Goal: Task Accomplishment & Management: Manage account settings

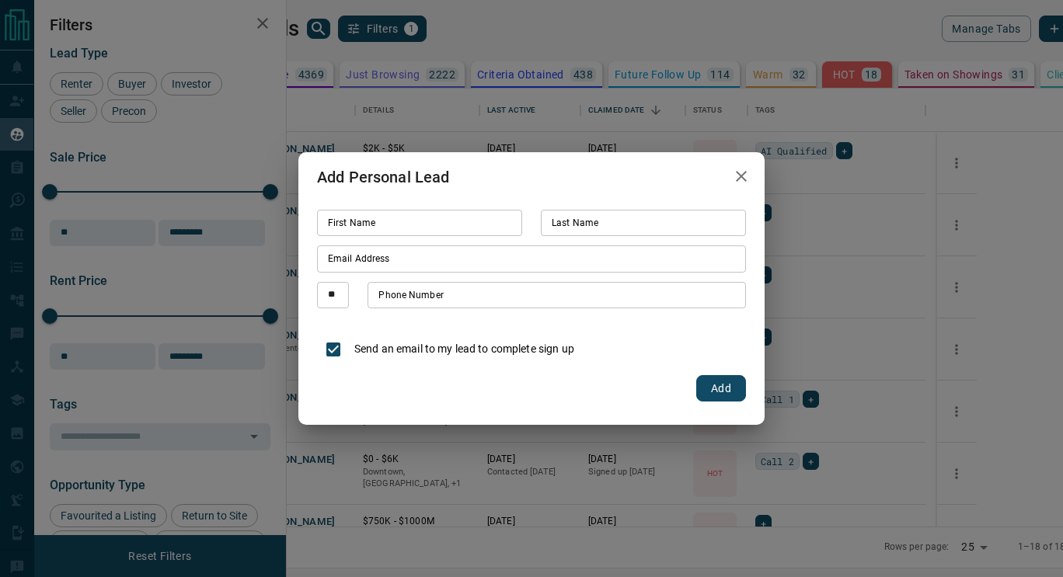
scroll to position [426, 757]
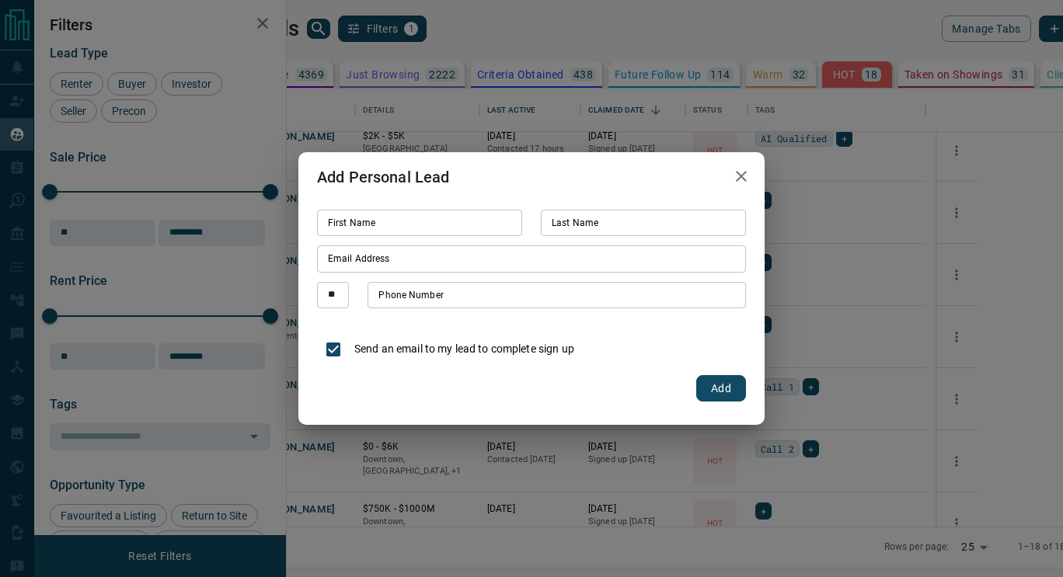
click at [746, 172] on icon "button" at bounding box center [741, 176] width 11 height 11
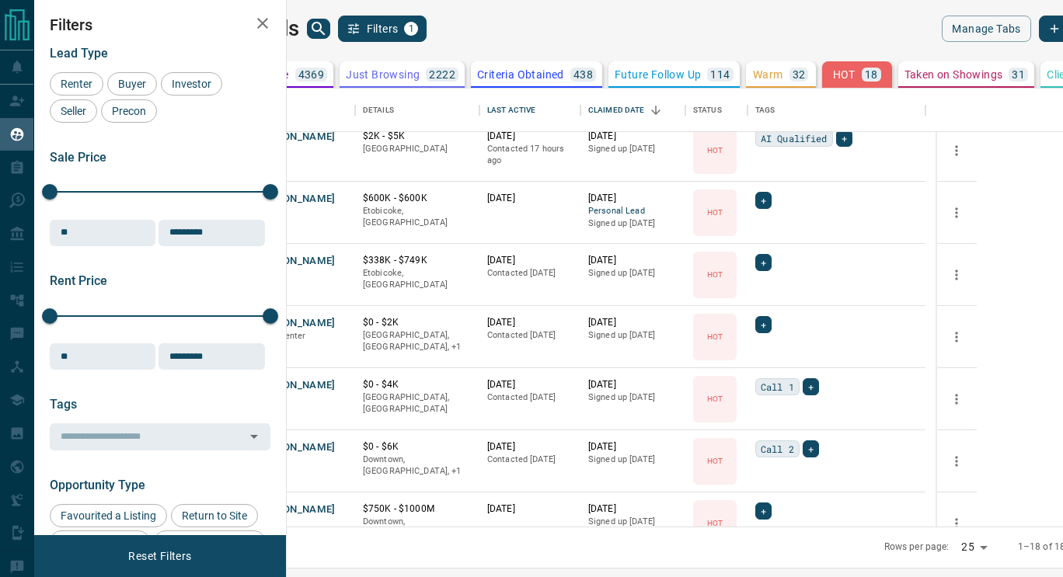
scroll to position [0, 0]
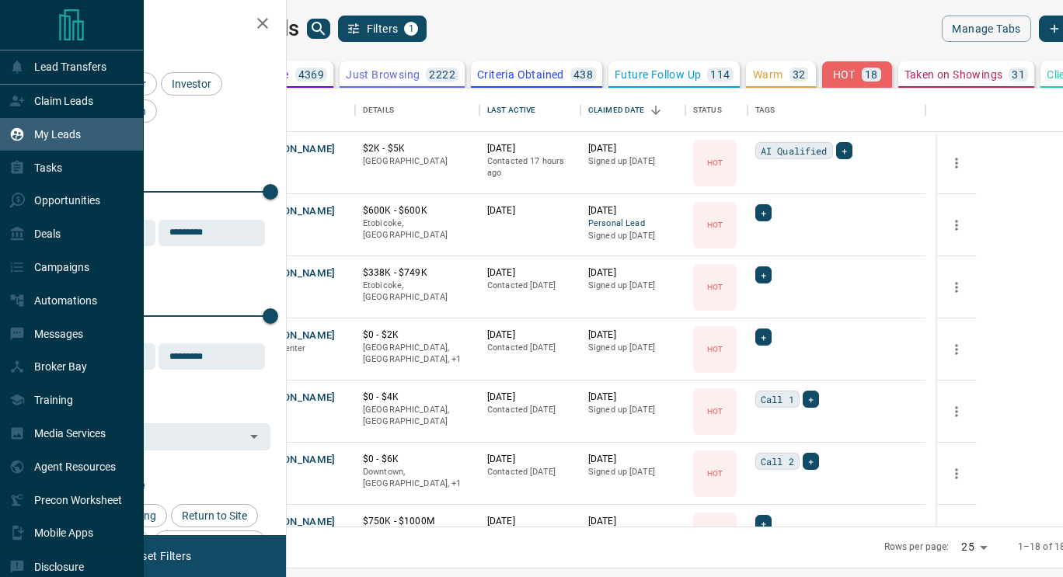
click at [65, 134] on p "My Leads" at bounding box center [57, 134] width 47 height 12
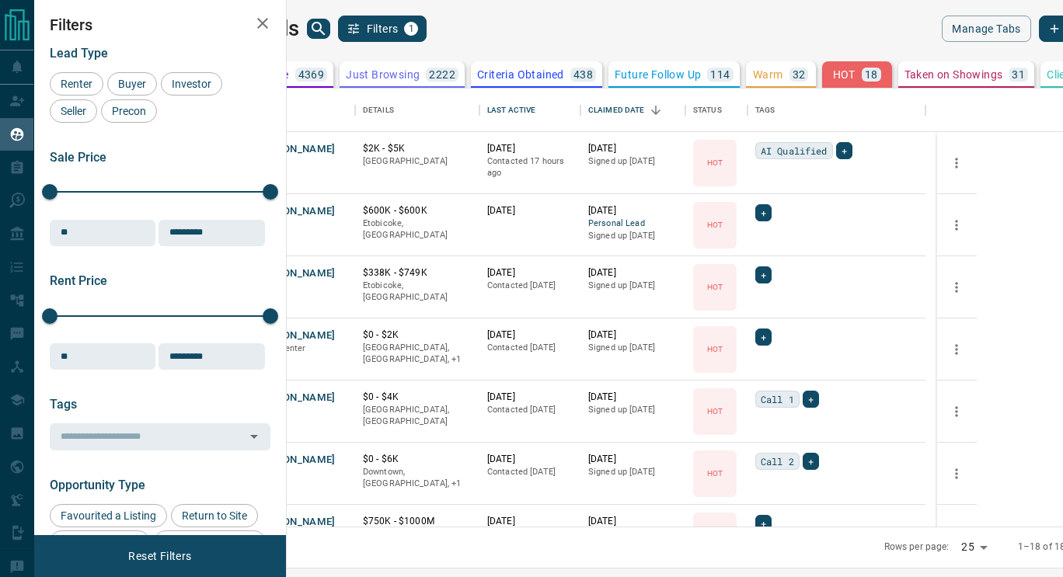
click at [230, 75] on icon at bounding box center [222, 75] width 16 height 16
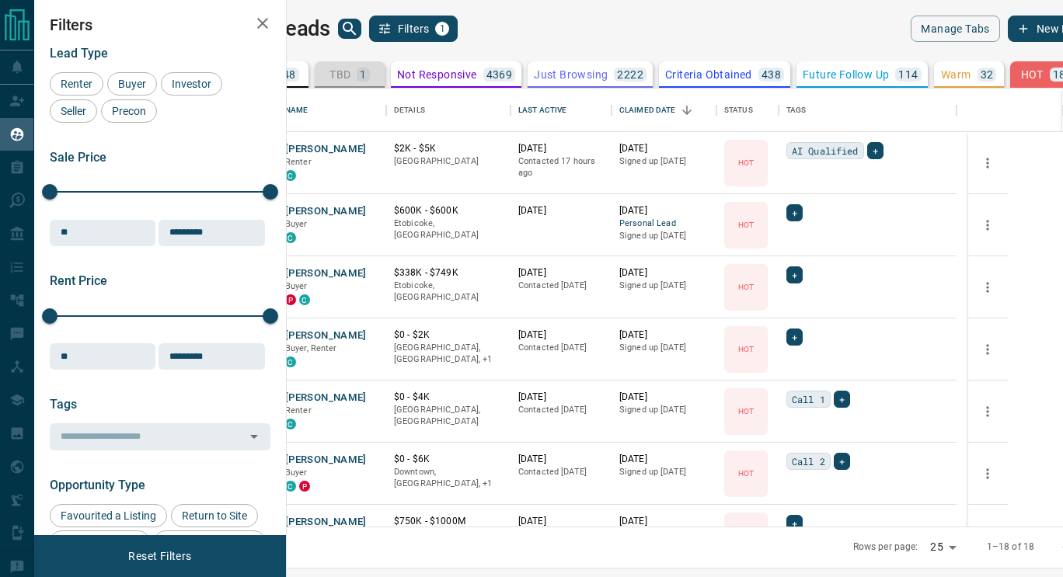
click at [366, 74] on p "1" at bounding box center [363, 74] width 6 height 11
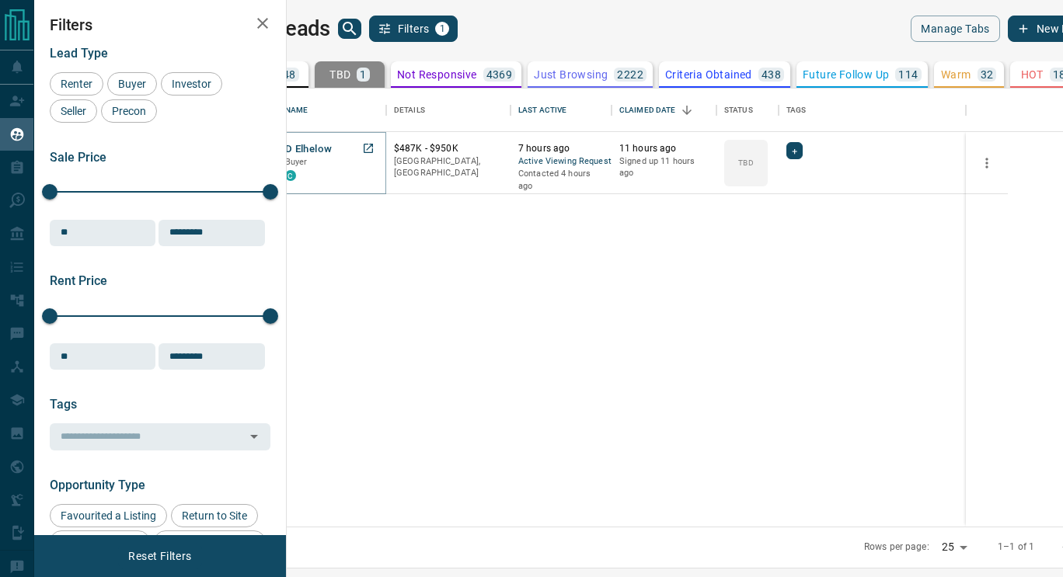
click at [332, 148] on button "D Elhelow" at bounding box center [308, 149] width 47 height 15
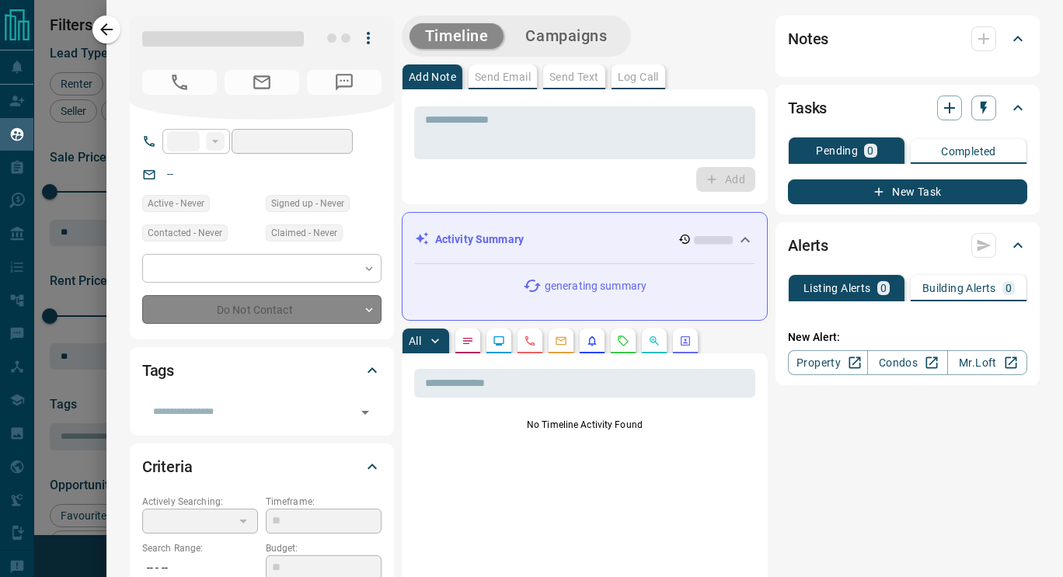
type input "**"
type input "**********"
type input "**"
type input "*"
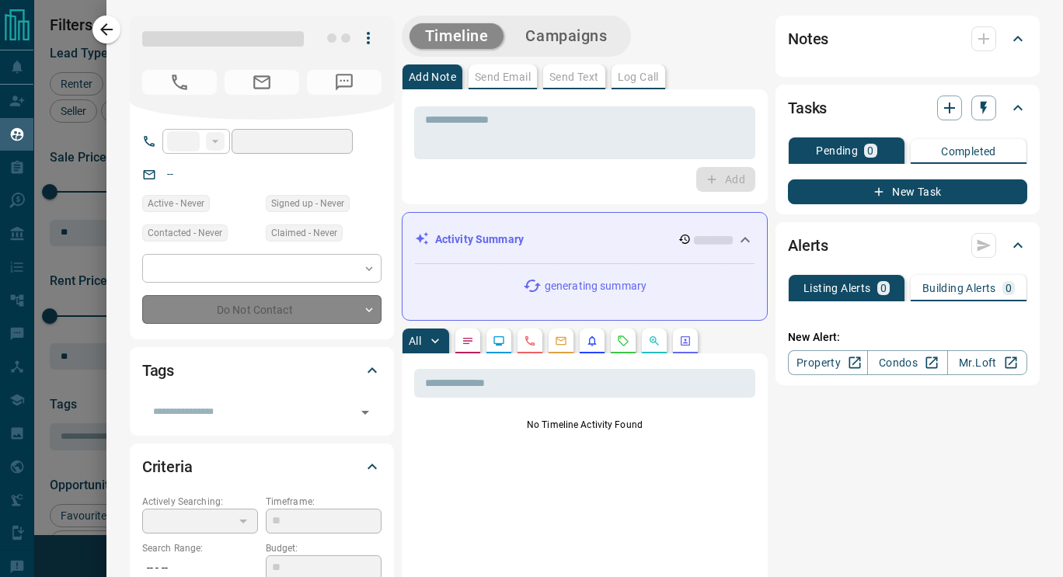
type input "**********"
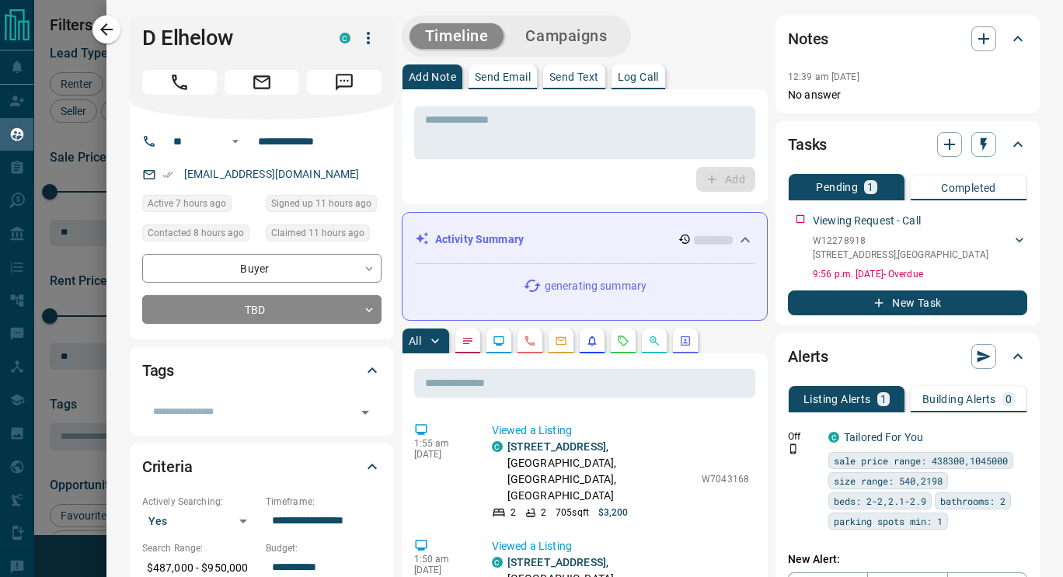
click at [618, 332] on button "button" at bounding box center [623, 341] width 25 height 25
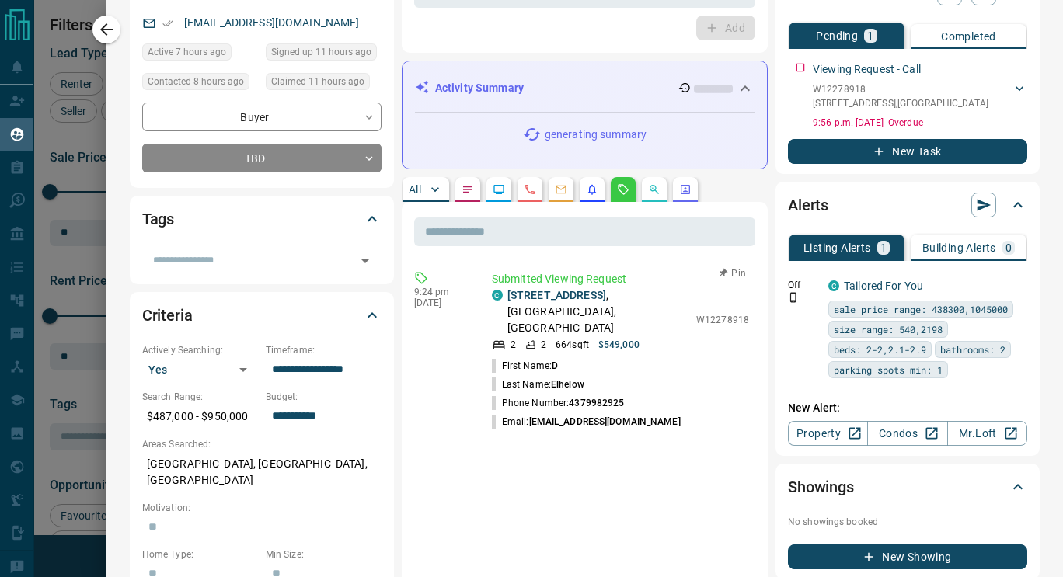
scroll to position [151, 0]
click at [572, 296] on link "[STREET_ADDRESS]" at bounding box center [556, 295] width 99 height 12
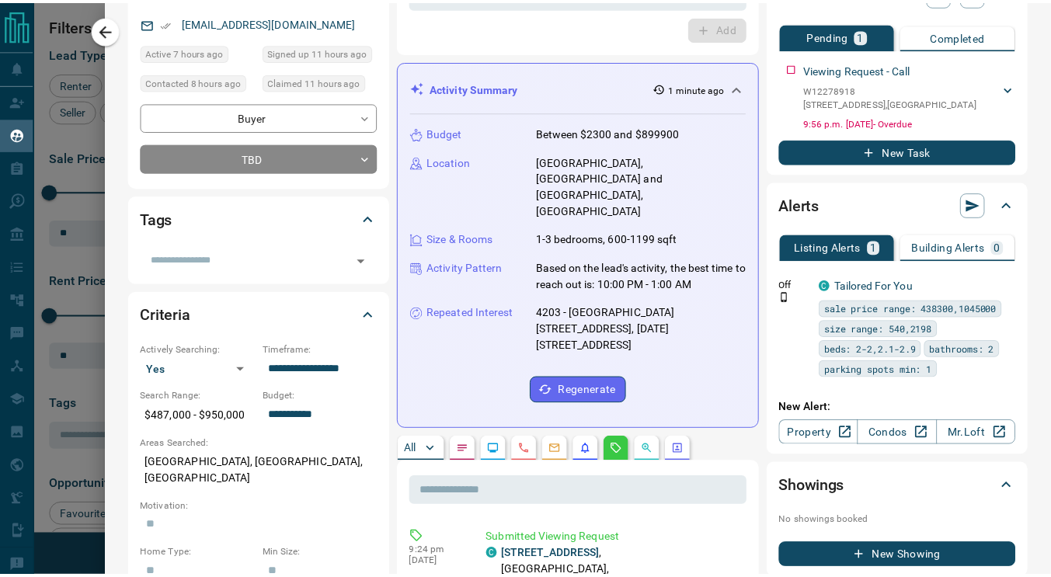
scroll to position [0, 0]
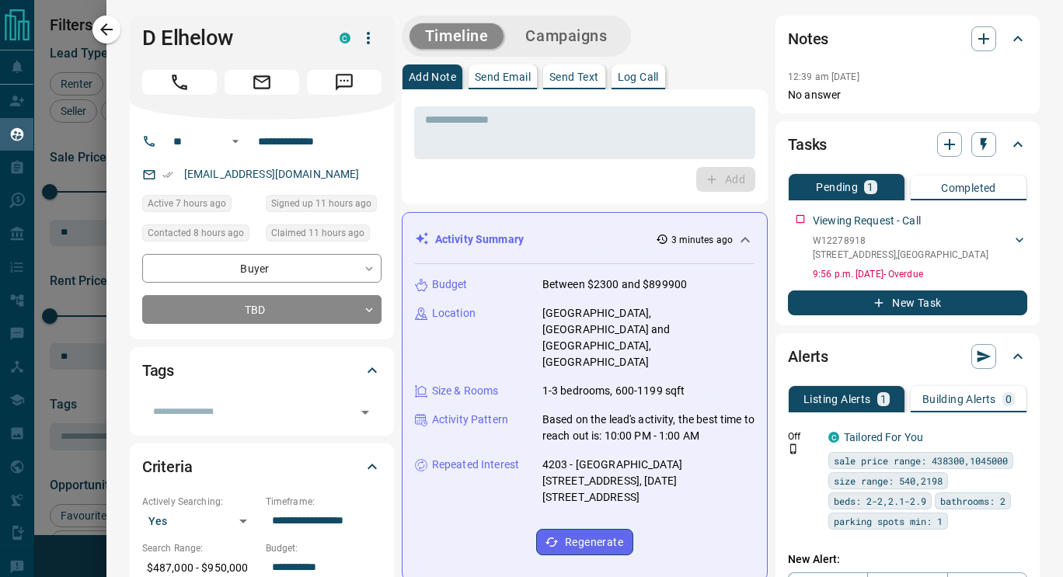
click at [479, 145] on textarea at bounding box center [584, 133] width 319 height 40
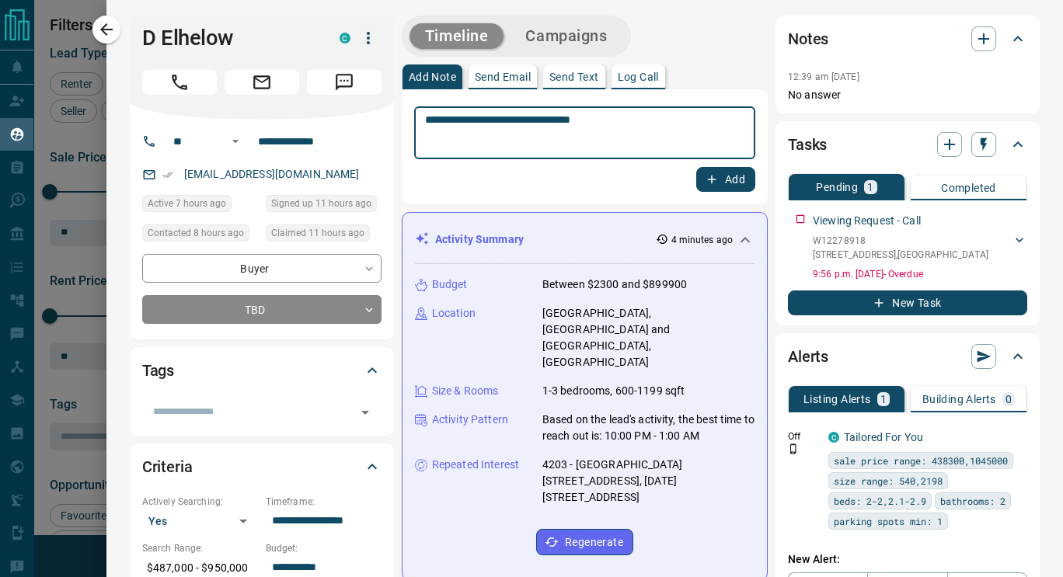
type textarea "**********"
click at [731, 175] on button "Add" at bounding box center [725, 179] width 59 height 25
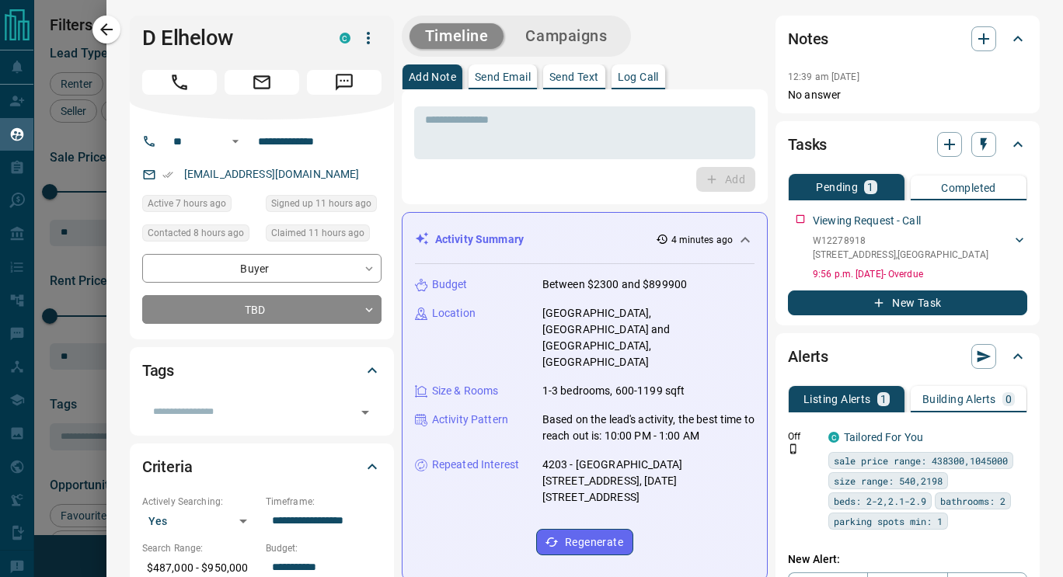
click at [357, 311] on body "Lead Transfers Claim Leads My Leads Tasks Opportunities Deals Campaigns Automat…" at bounding box center [531, 279] width 1063 height 558
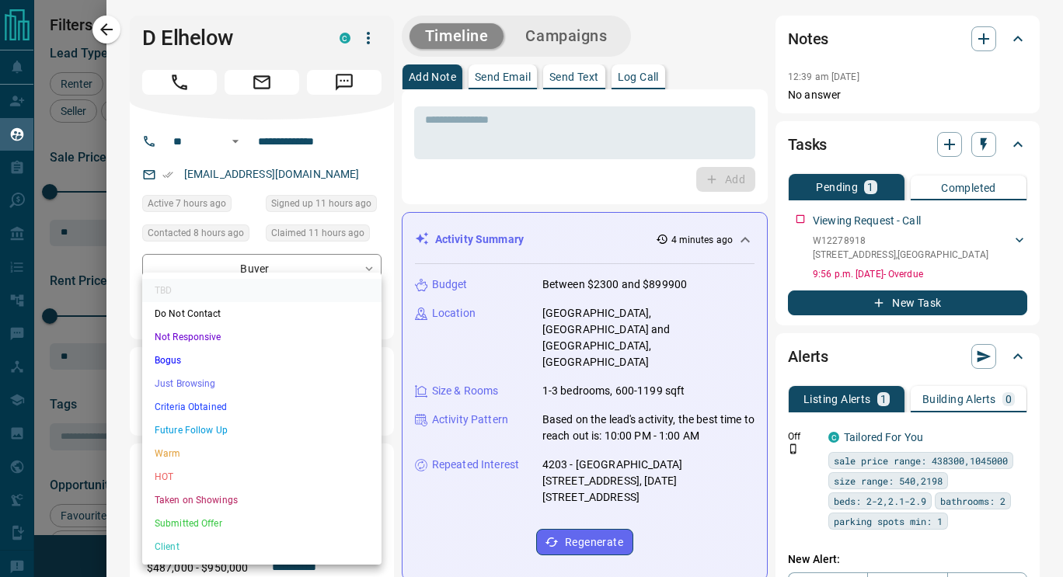
click at [164, 481] on li "HOT" at bounding box center [261, 476] width 239 height 23
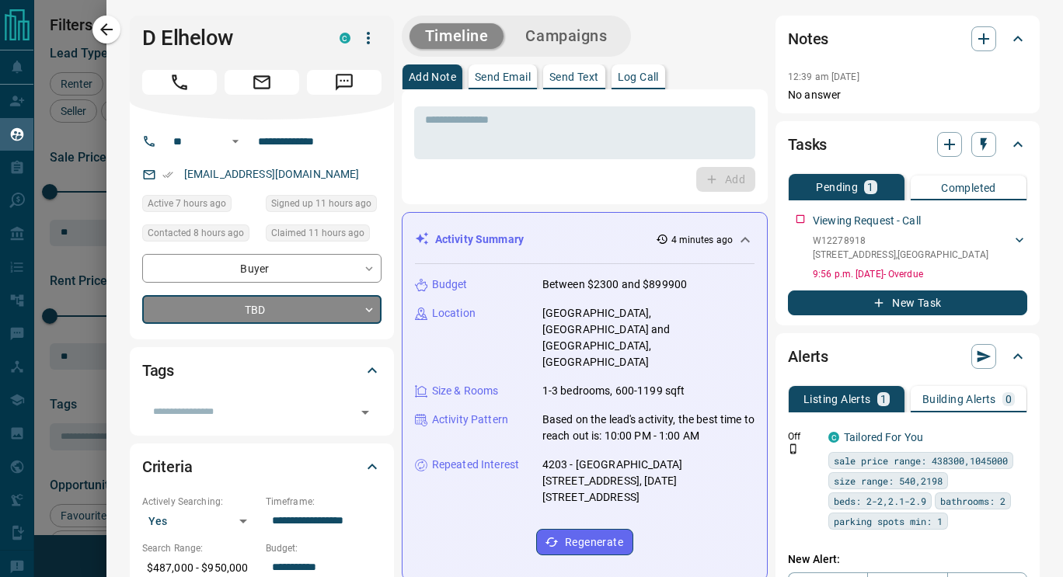
type input "*"
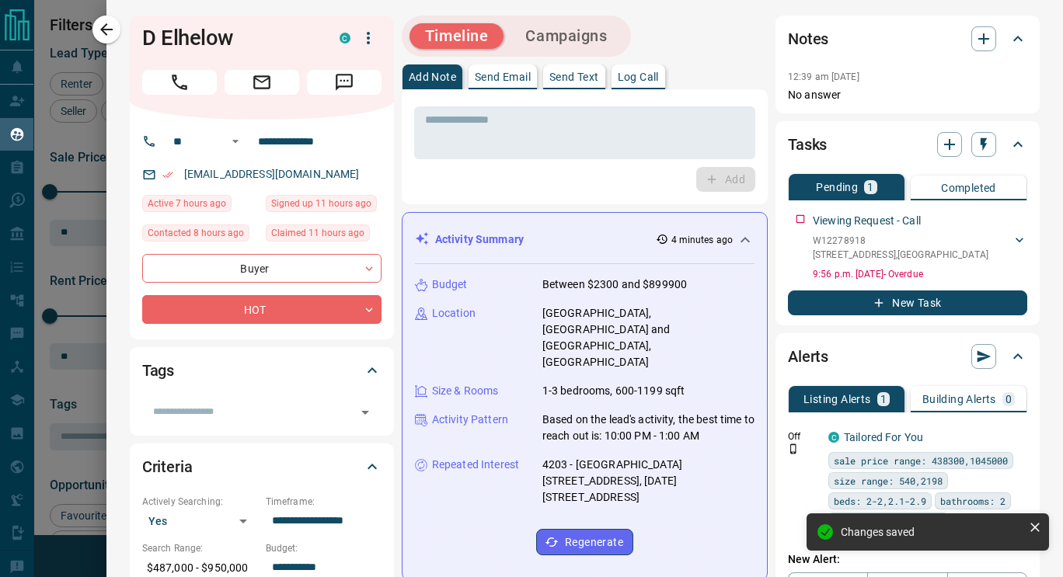
click at [910, 315] on button "New Task" at bounding box center [907, 303] width 239 height 25
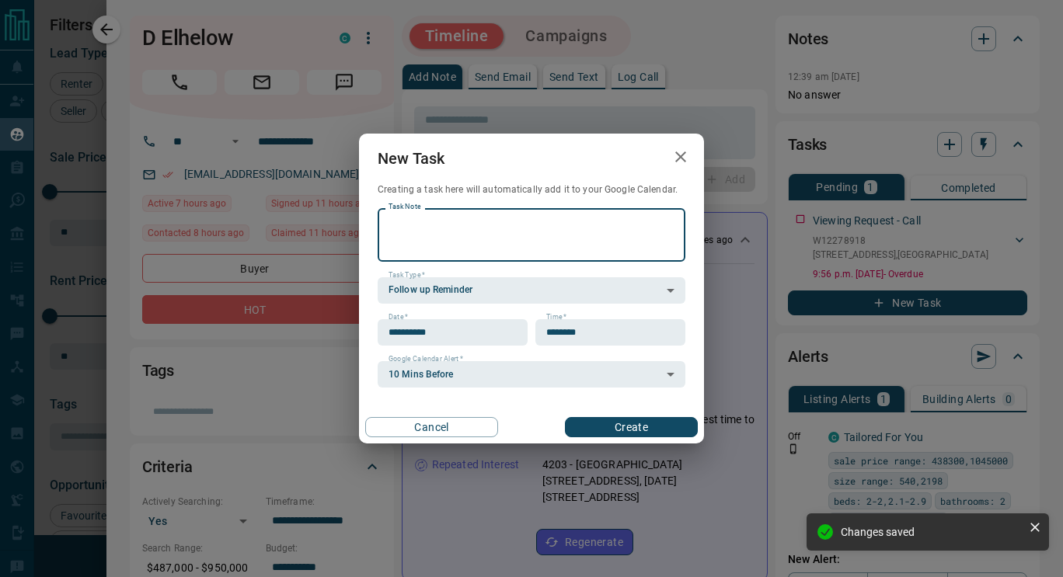
click at [515, 339] on input "**********" at bounding box center [447, 332] width 139 height 26
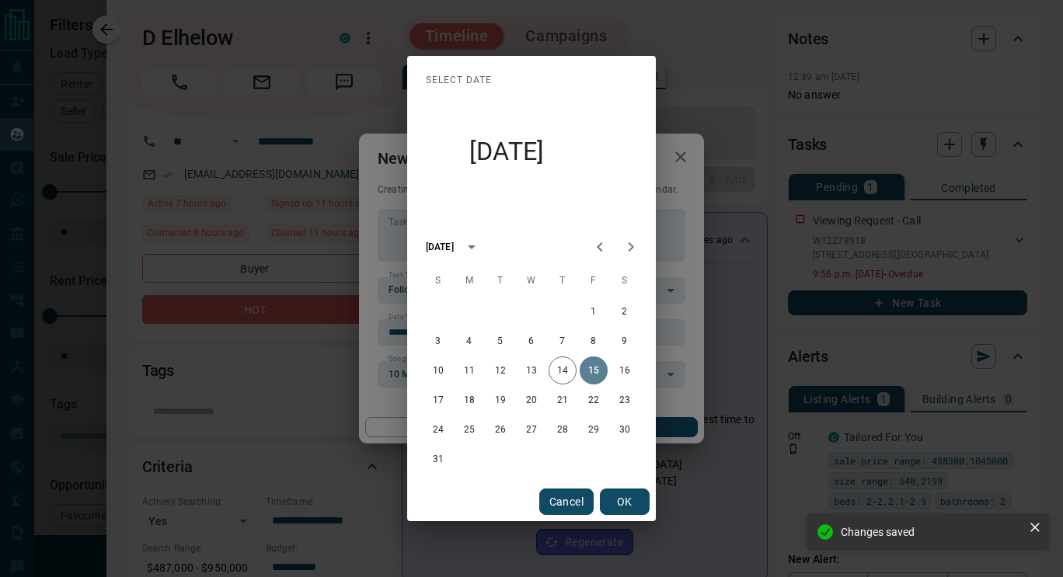
click at [592, 373] on button "15" at bounding box center [594, 371] width 28 height 28
click at [626, 513] on button "OK" at bounding box center [625, 502] width 50 height 26
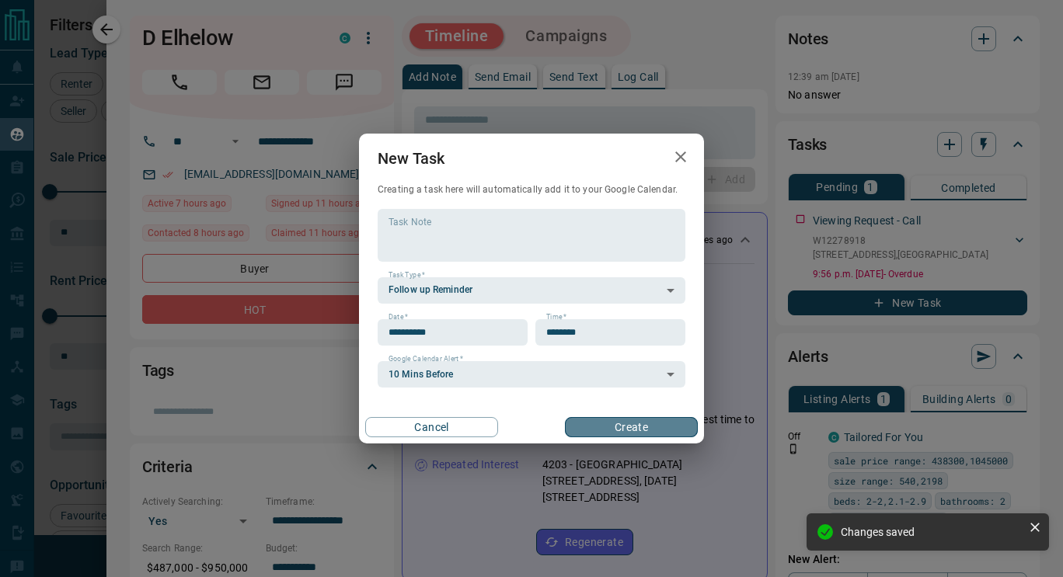
click at [635, 432] on button "Create" at bounding box center [631, 427] width 133 height 20
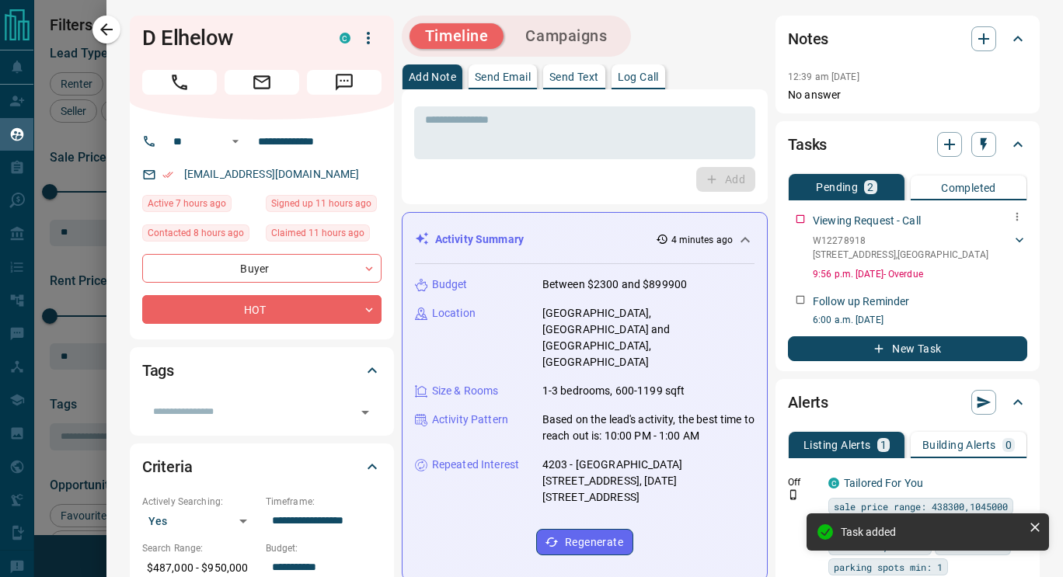
click at [1011, 218] on icon "button" at bounding box center [1017, 217] width 12 height 12
click at [974, 270] on li "Delete" at bounding box center [981, 269] width 68 height 23
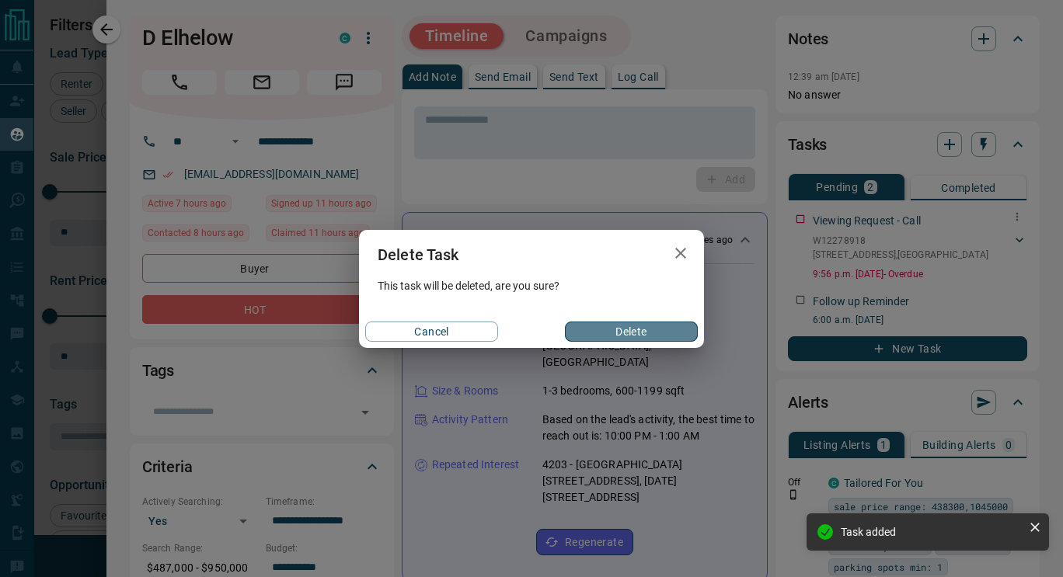
click at [649, 332] on button "Delete" at bounding box center [631, 332] width 133 height 20
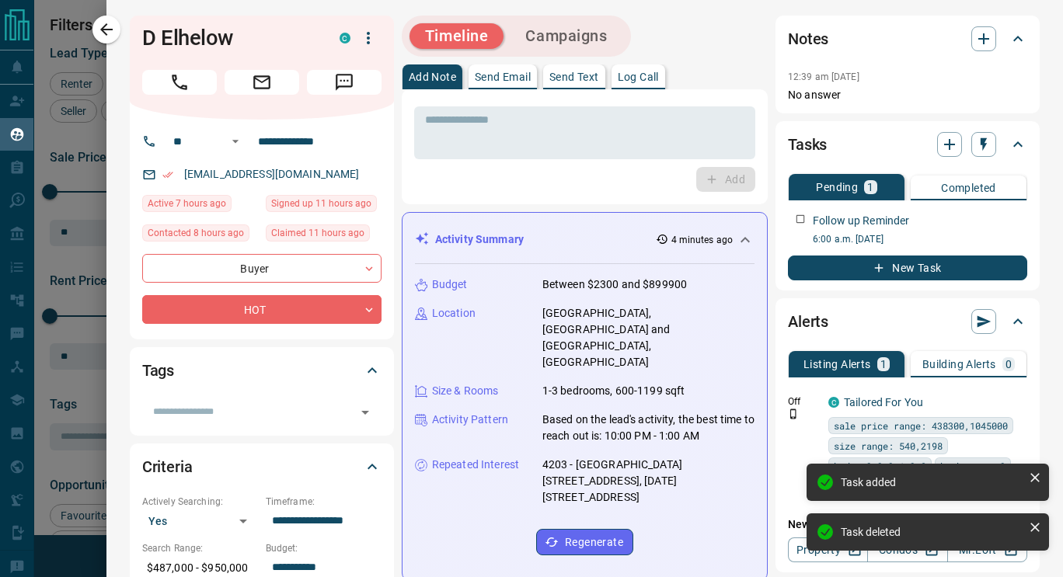
click at [106, 15] on div at bounding box center [531, 288] width 1063 height 577
click at [106, 23] on div at bounding box center [531, 288] width 1063 height 577
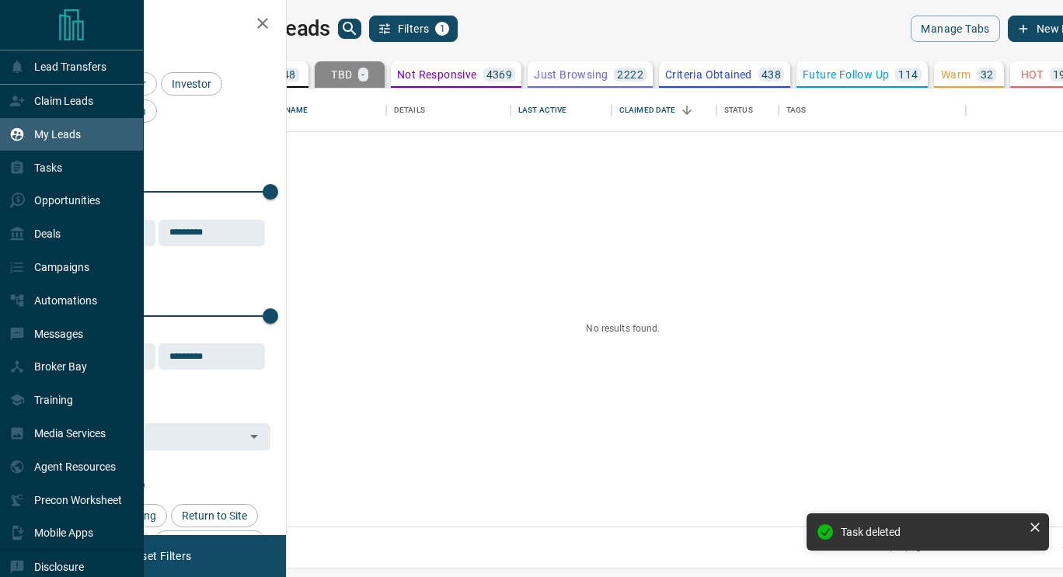
click at [49, 172] on p "Tasks" at bounding box center [48, 168] width 28 height 12
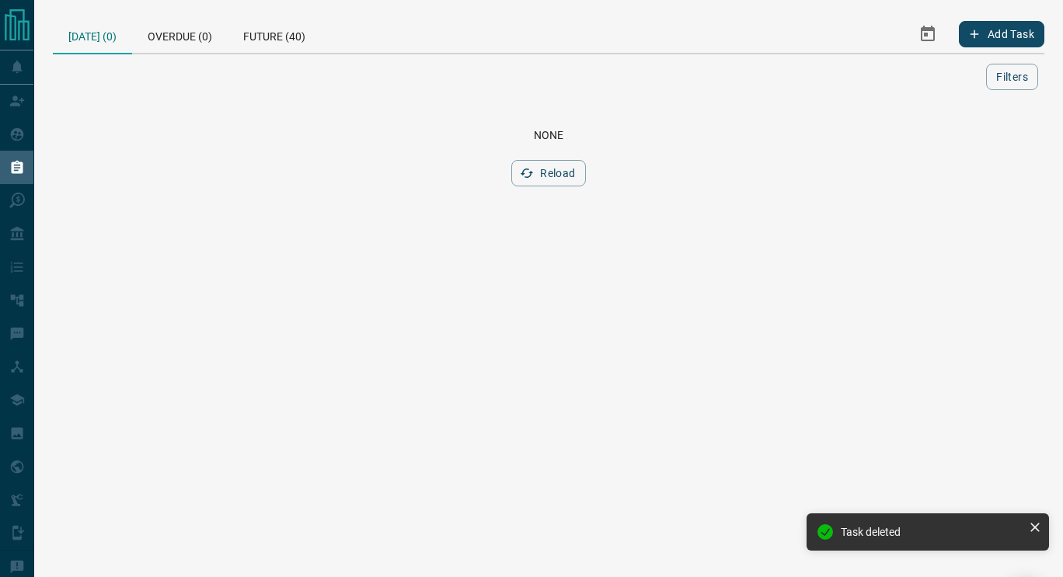
click at [183, 44] on div "Overdue (0)" at bounding box center [180, 34] width 96 height 37
click at [109, 40] on div "[DATE] (0)" at bounding box center [92, 34] width 79 height 37
click at [202, 31] on div "Overdue (0)" at bounding box center [180, 34] width 96 height 37
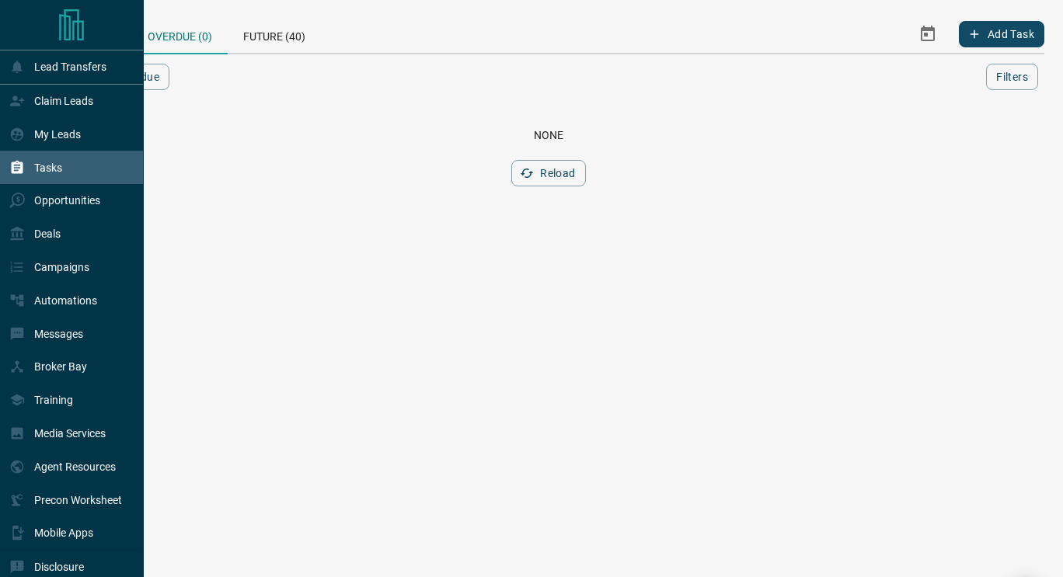
click at [54, 204] on p "Opportunities" at bounding box center [67, 200] width 66 height 12
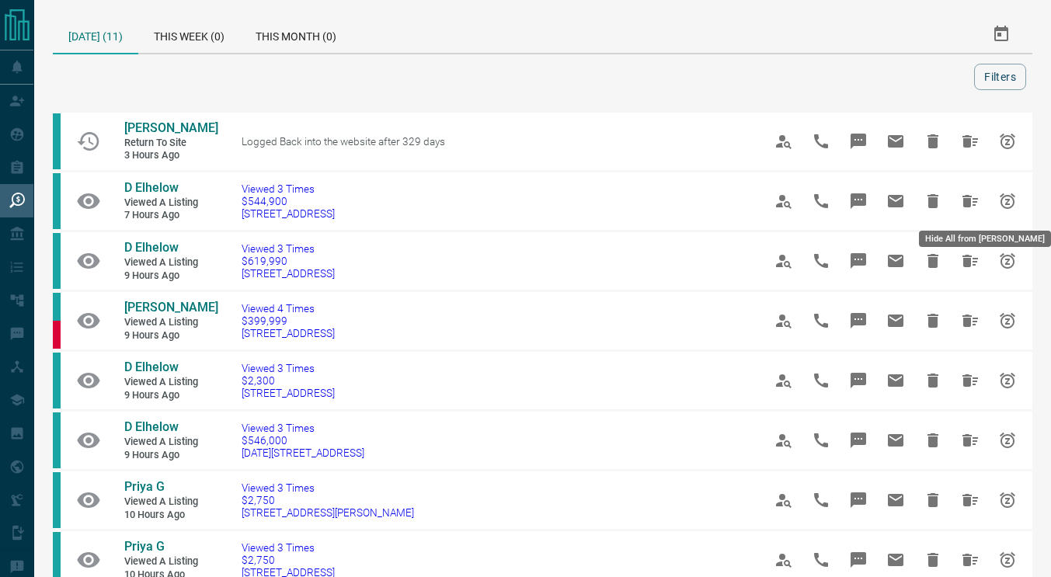
click at [971, 205] on icon "Hide All from D Elhelow" at bounding box center [970, 201] width 19 height 19
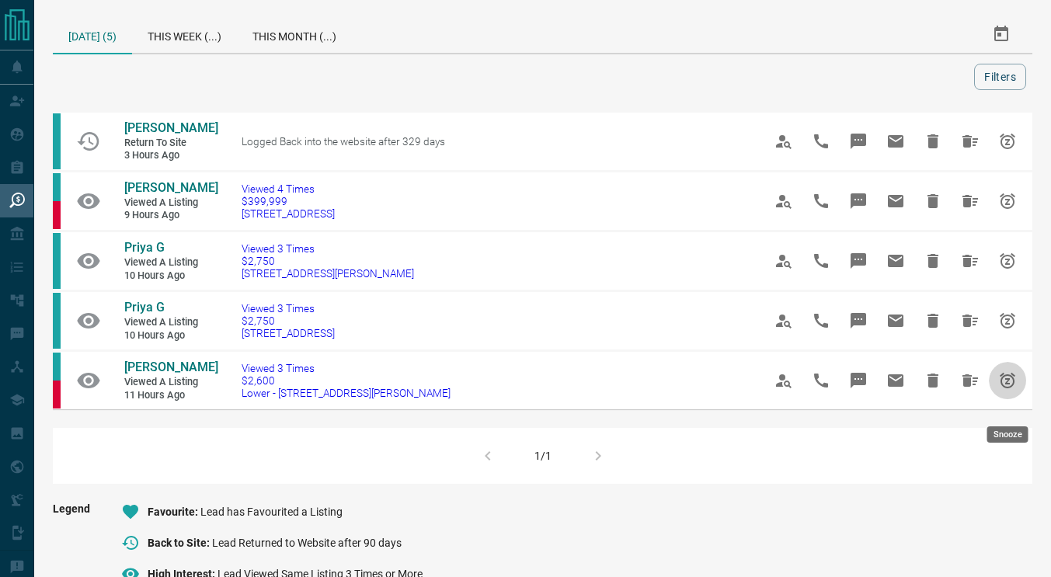
click at [997, 399] on button "Snooze" at bounding box center [1007, 380] width 37 height 37
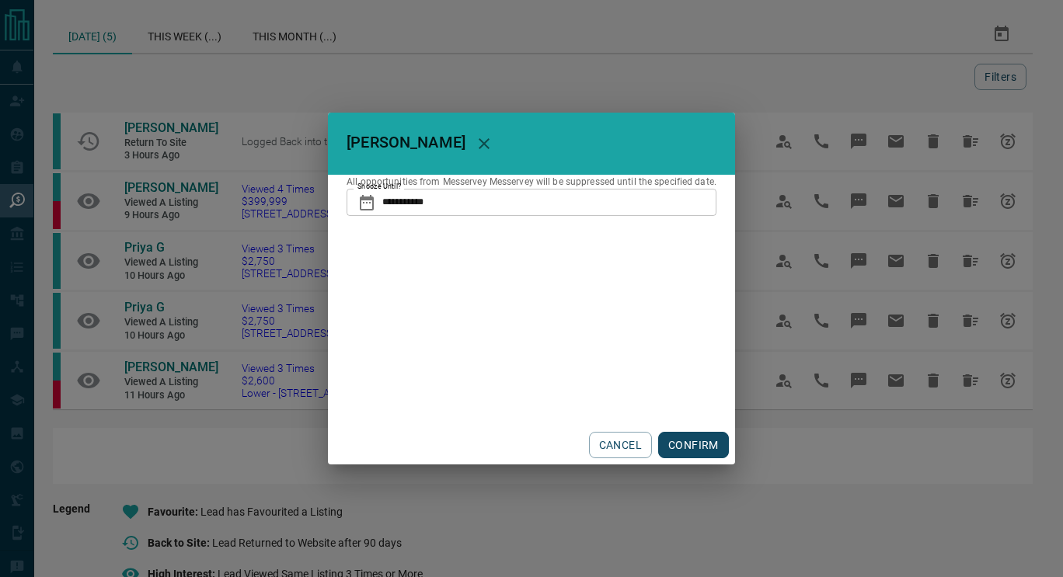
click at [482, 196] on input "**********" at bounding box center [549, 202] width 334 height 26
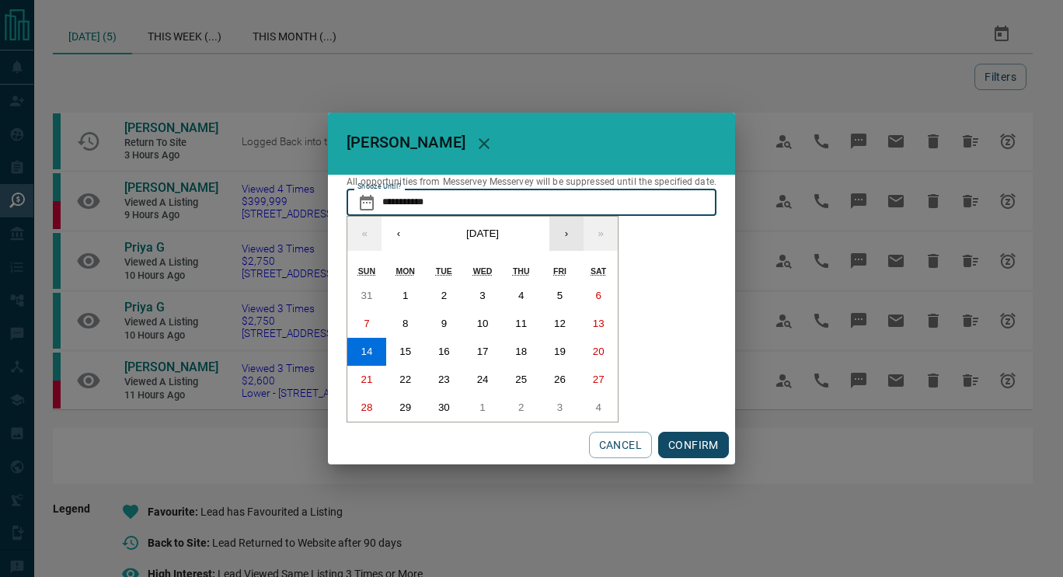
click at [564, 238] on button "›" at bounding box center [566, 234] width 34 height 34
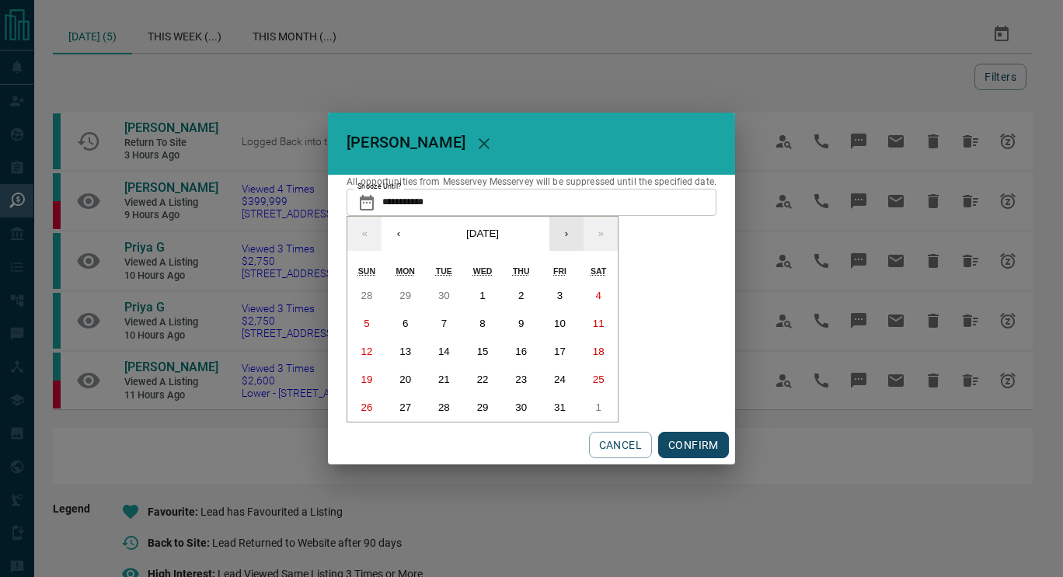
click at [564, 238] on button "›" at bounding box center [566, 234] width 34 height 34
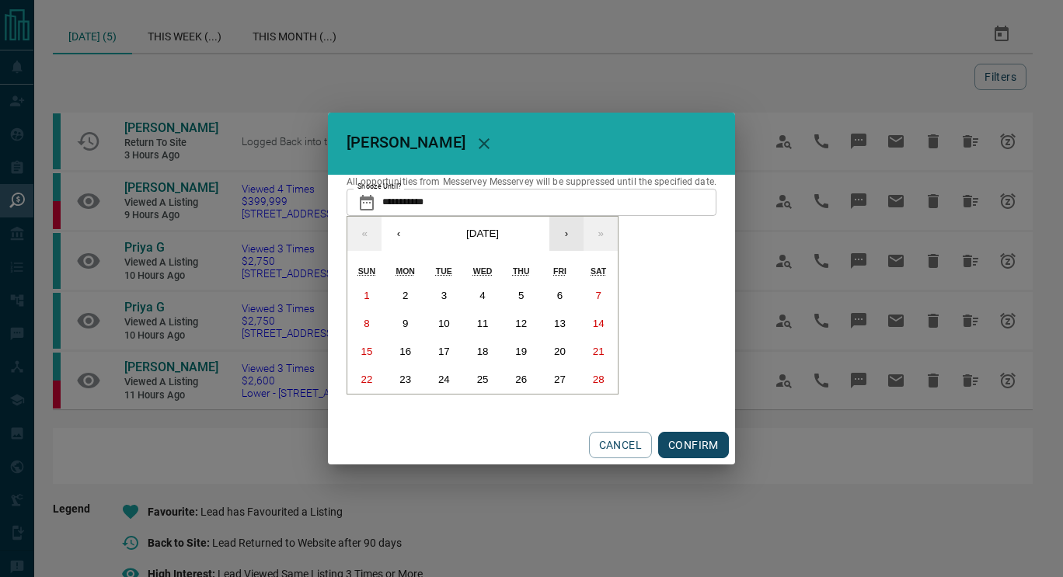
click at [564, 238] on button "›" at bounding box center [566, 234] width 34 height 34
click at [592, 387] on button "27" at bounding box center [598, 380] width 39 height 28
type input "**********"
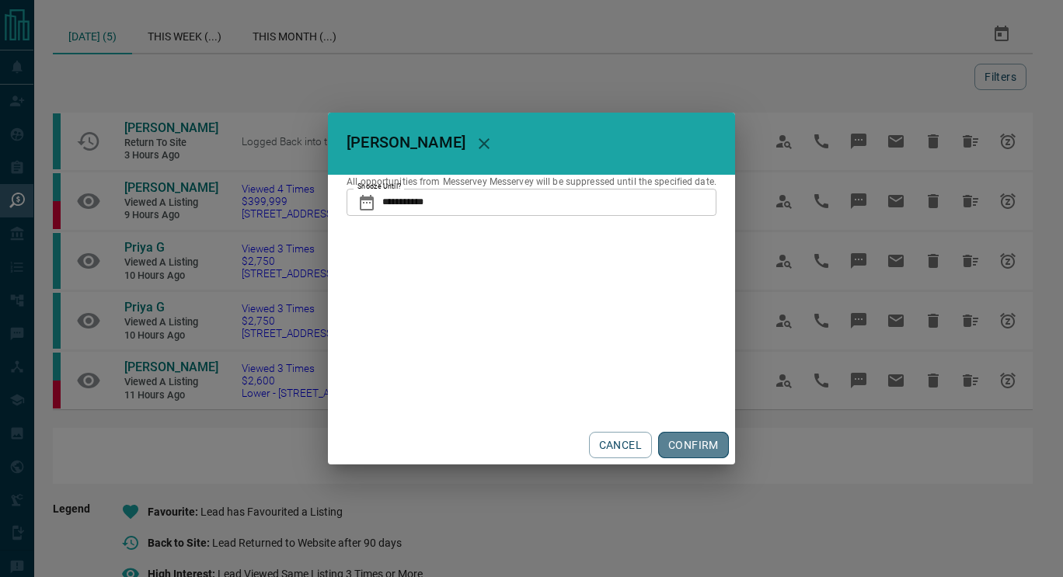
click at [671, 447] on button "CONFIRM" at bounding box center [693, 445] width 71 height 26
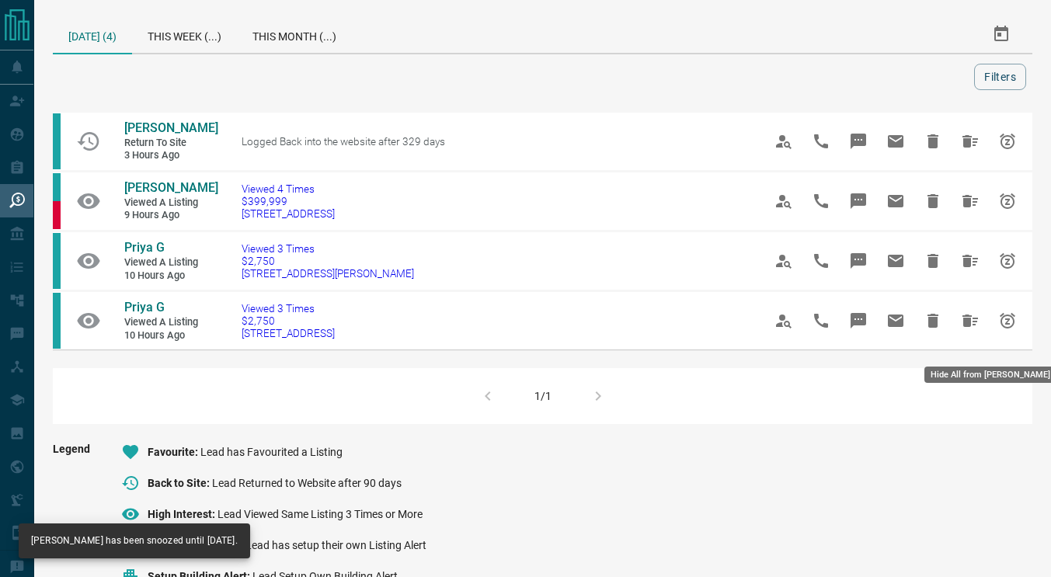
click at [969, 327] on icon "Hide All from Priya G" at bounding box center [970, 321] width 16 height 12
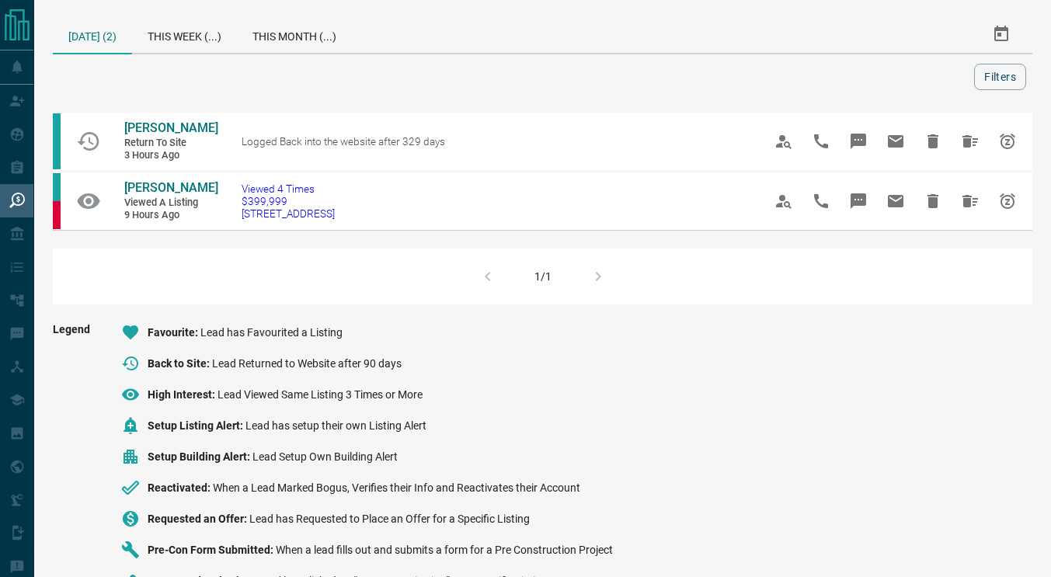
click at [199, 36] on div "This Week (...)" at bounding box center [184, 34] width 105 height 37
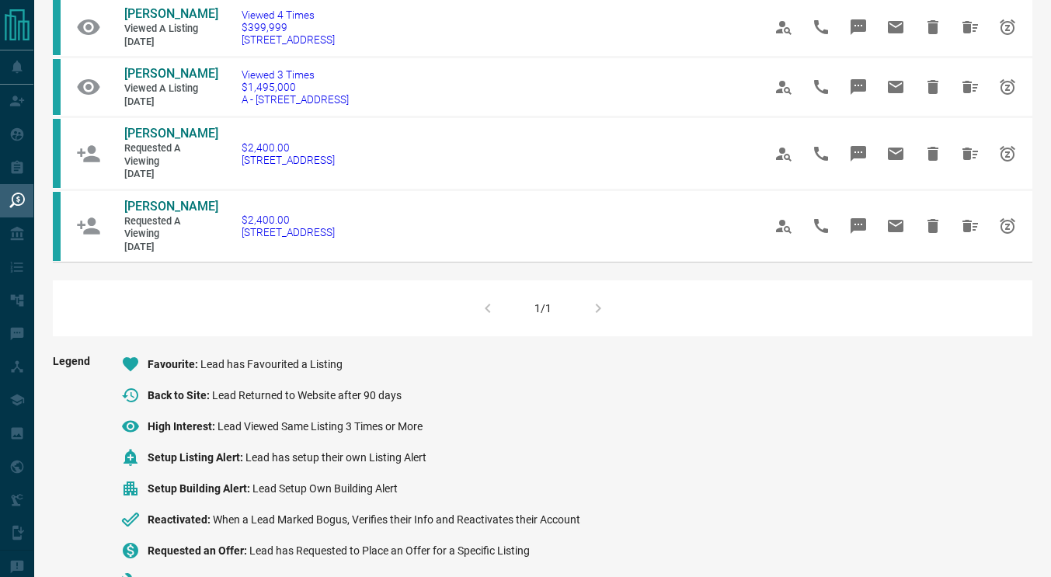
scroll to position [726, 0]
click at [978, 235] on icon "Hide All from Bryan Mark" at bounding box center [970, 225] width 19 height 19
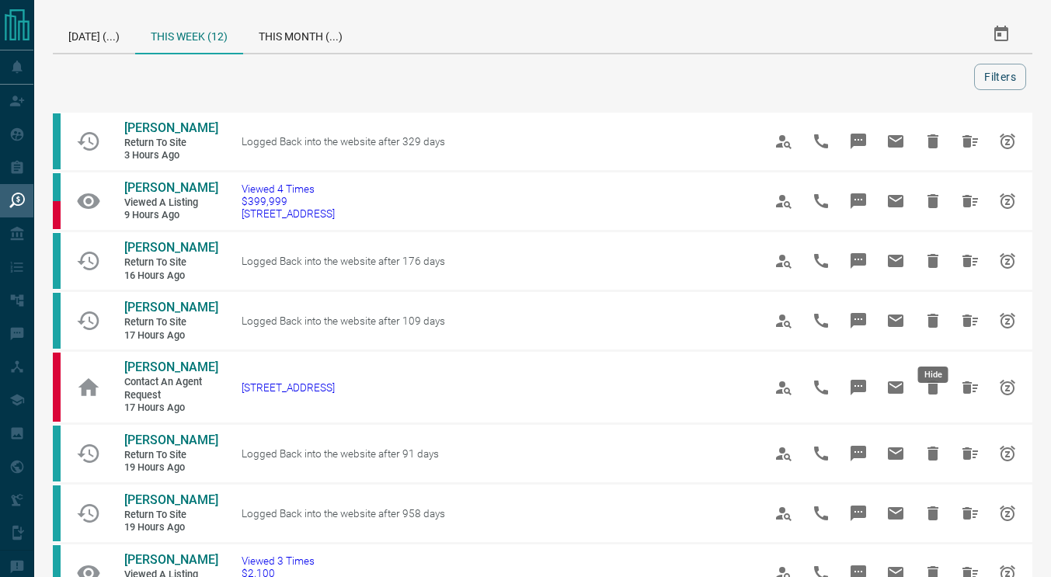
scroll to position [360, 0]
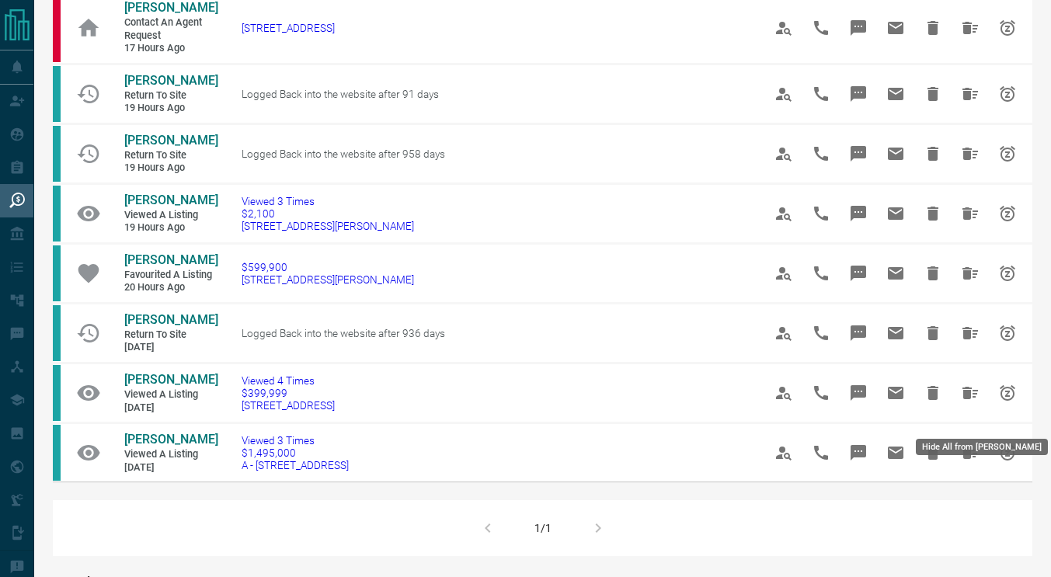
click at [972, 412] on button "Hide All from Maria Pang" at bounding box center [970, 392] width 37 height 37
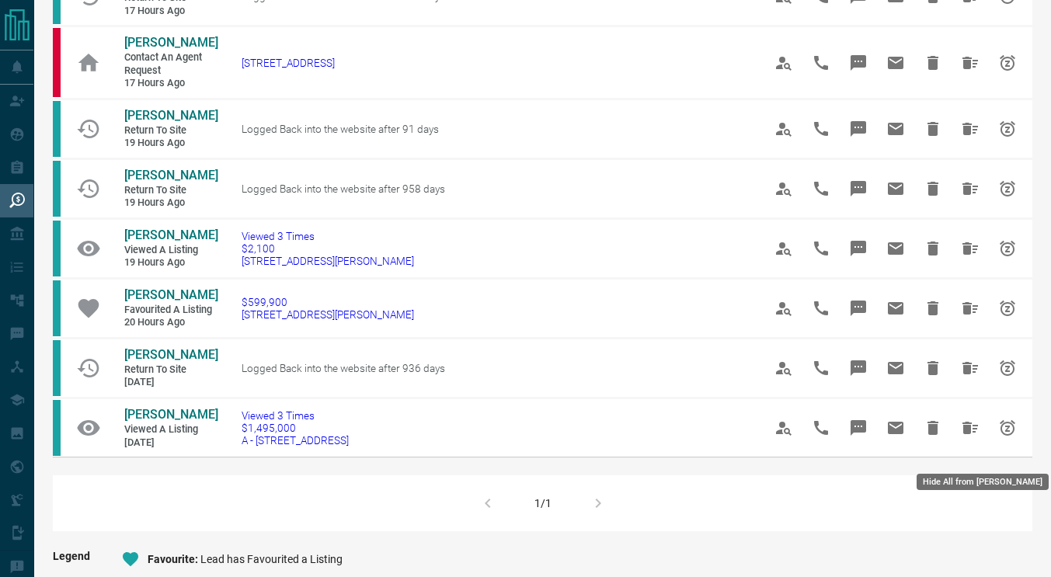
scroll to position [325, 0]
click at [982, 446] on button "Hide All from Iulian Radu" at bounding box center [970, 427] width 37 height 37
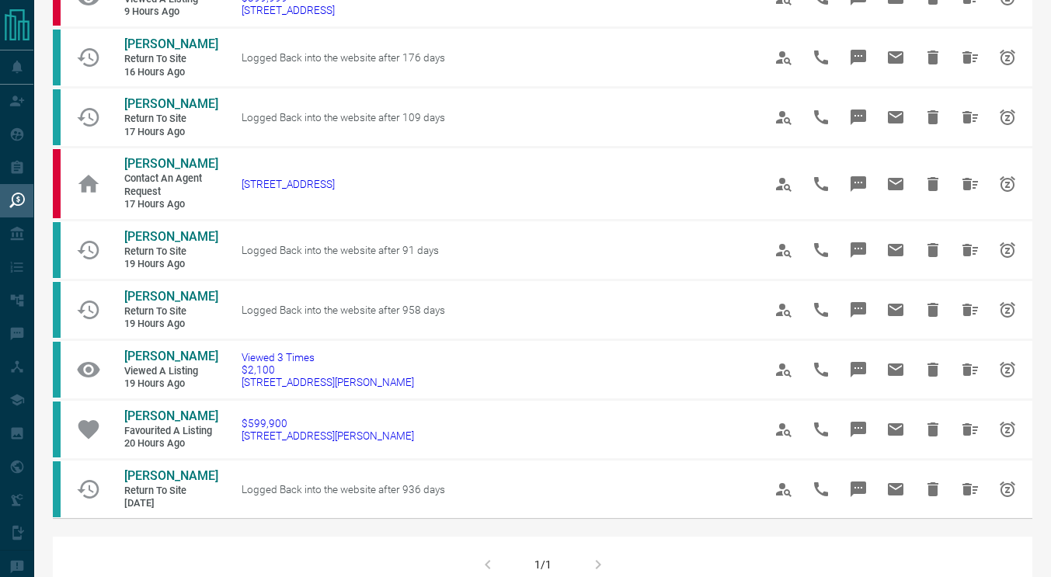
scroll to position [206, 0]
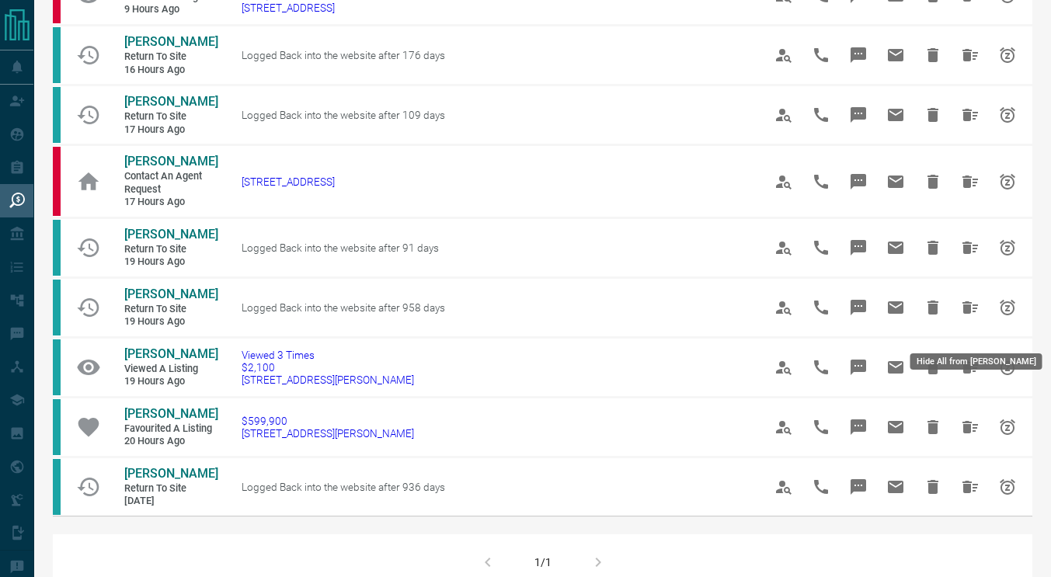
click at [973, 317] on icon "Hide All from Priya Koppikar" at bounding box center [970, 307] width 19 height 19
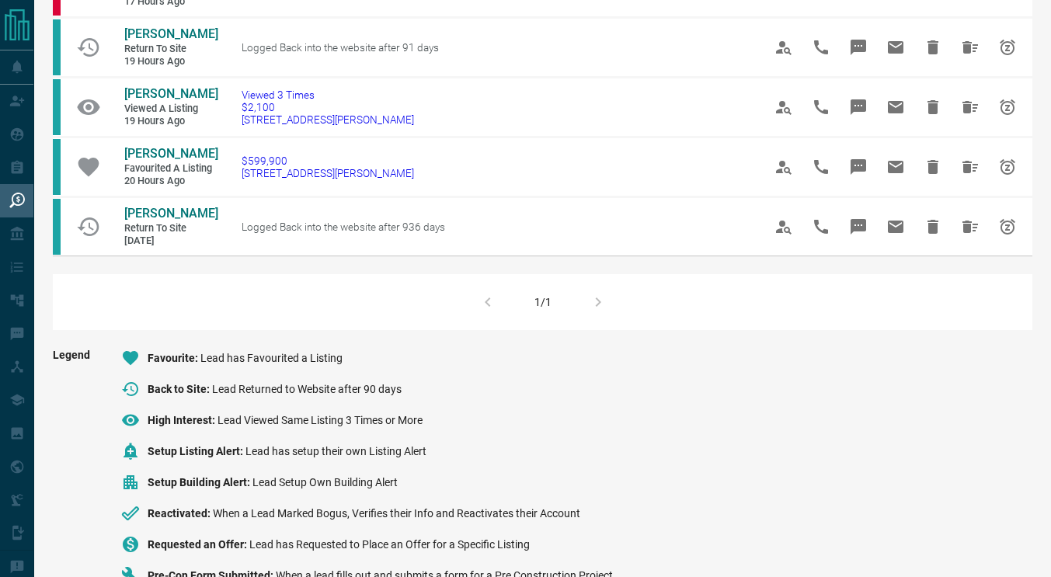
scroll to position [0, 0]
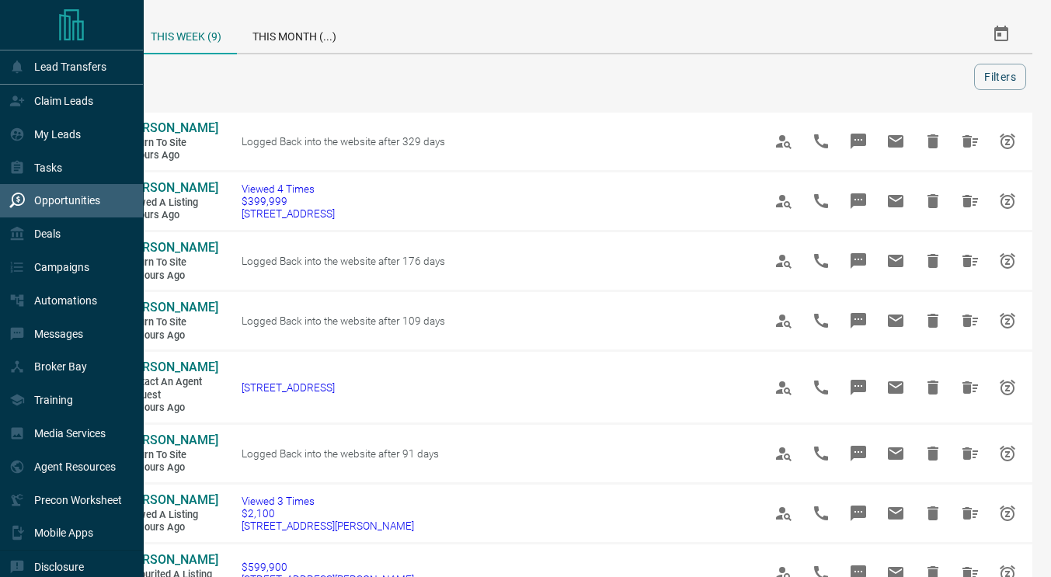
click at [43, 145] on div "My Leads" at bounding box center [44, 135] width 71 height 26
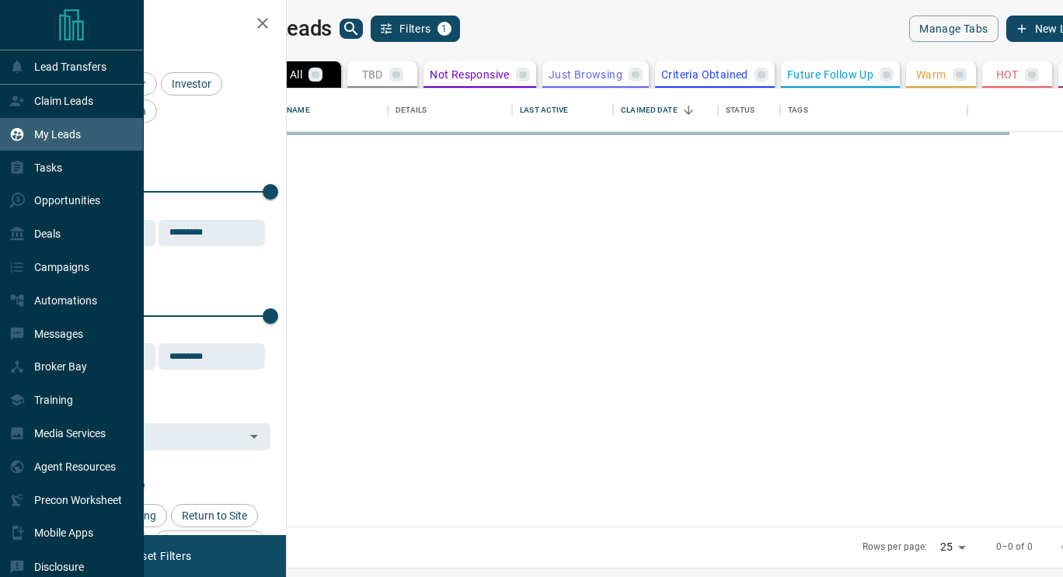
click at [46, 107] on p "Claim Leads" at bounding box center [63, 101] width 59 height 12
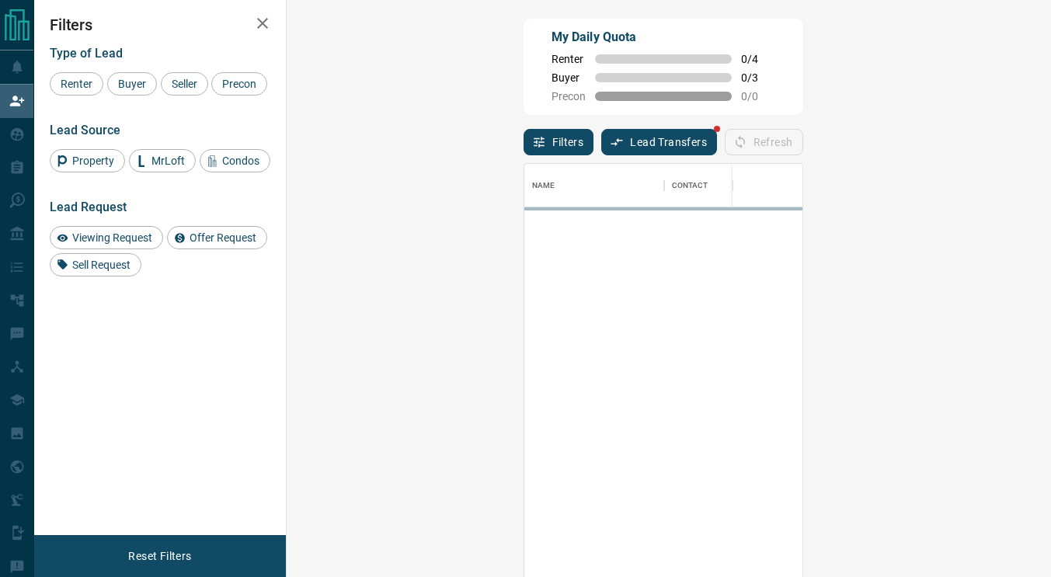
scroll to position [425, 719]
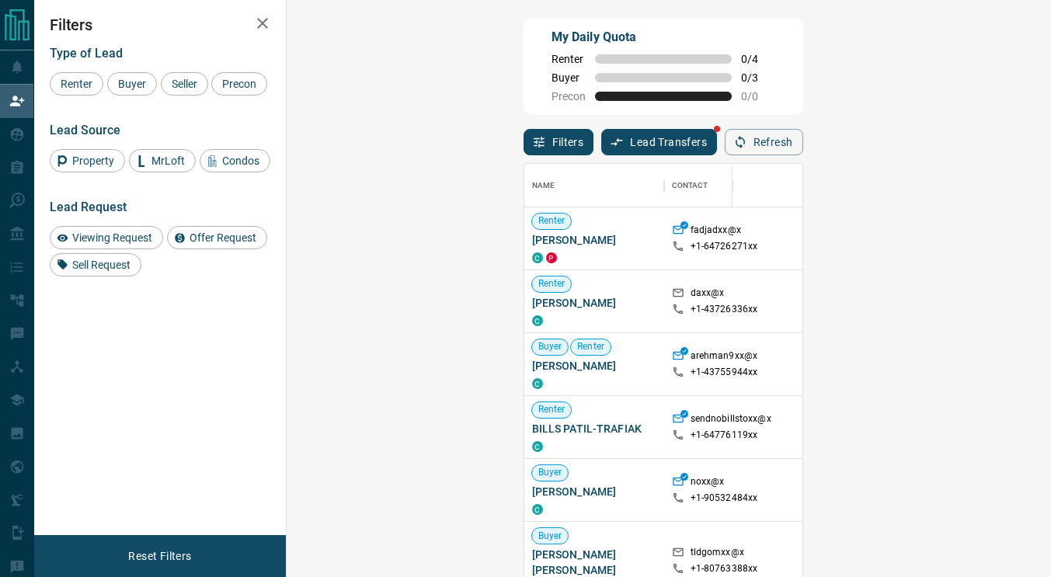
click at [129, 238] on span "Viewing Request" at bounding box center [112, 237] width 91 height 12
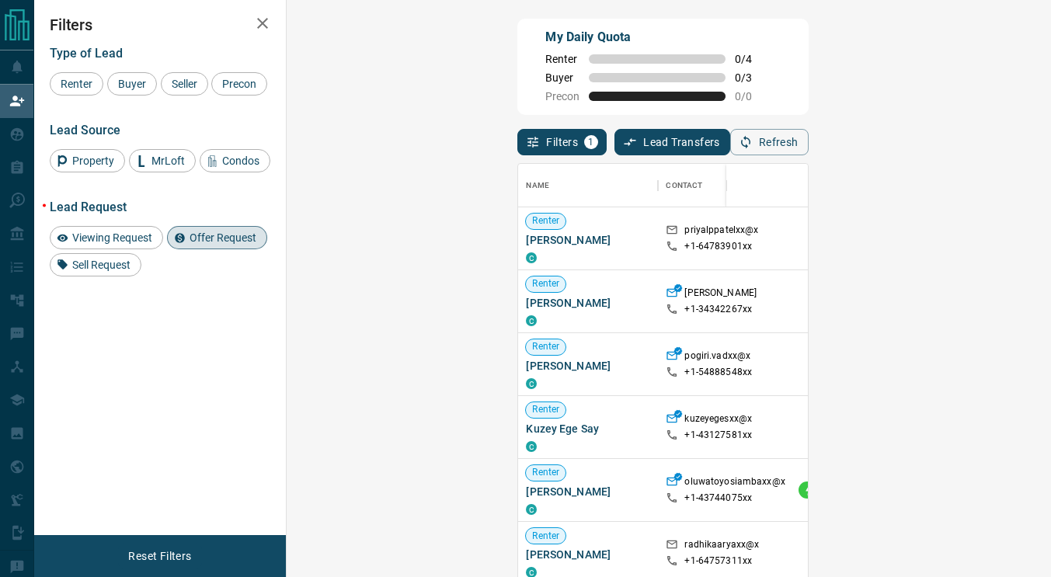
scroll to position [425, 719]
